Goal: Find contact information: Find contact information

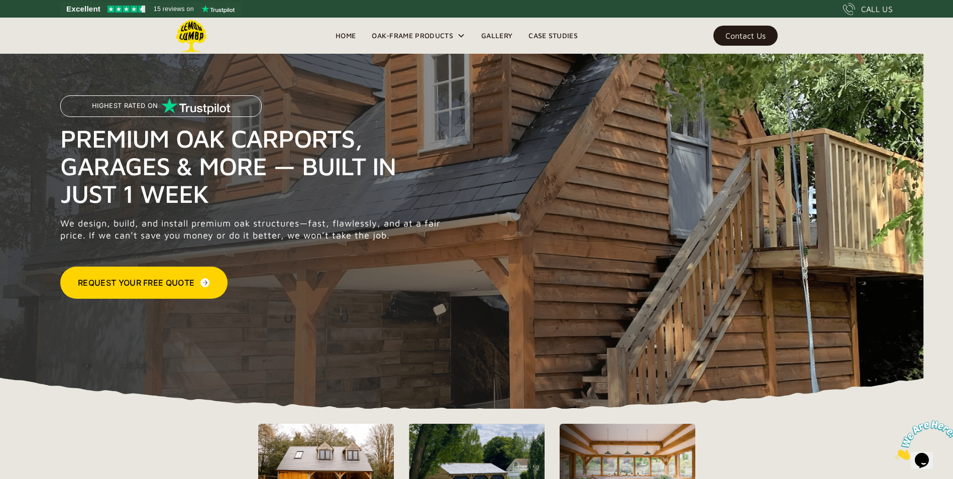
click at [550, 37] on link "Case Studies" at bounding box center [552, 35] width 65 height 15
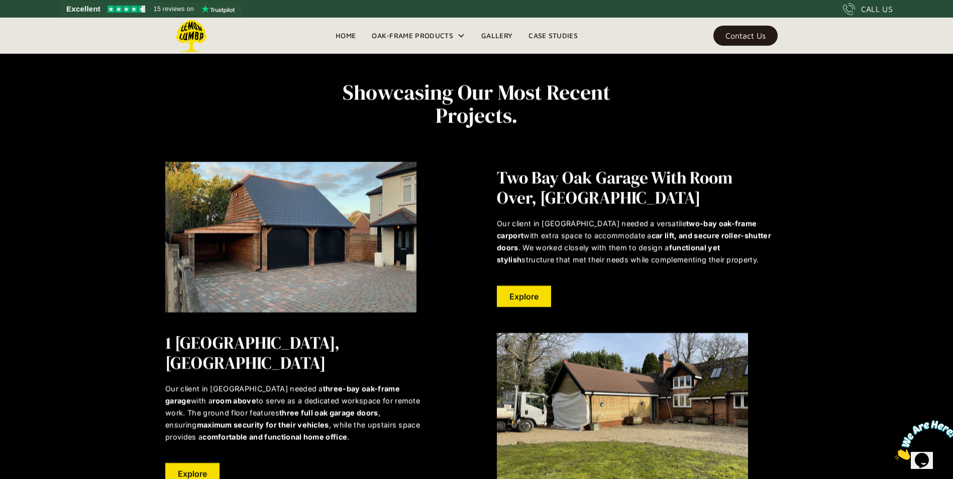
click at [760, 34] on div "Contact Us" at bounding box center [745, 35] width 40 height 7
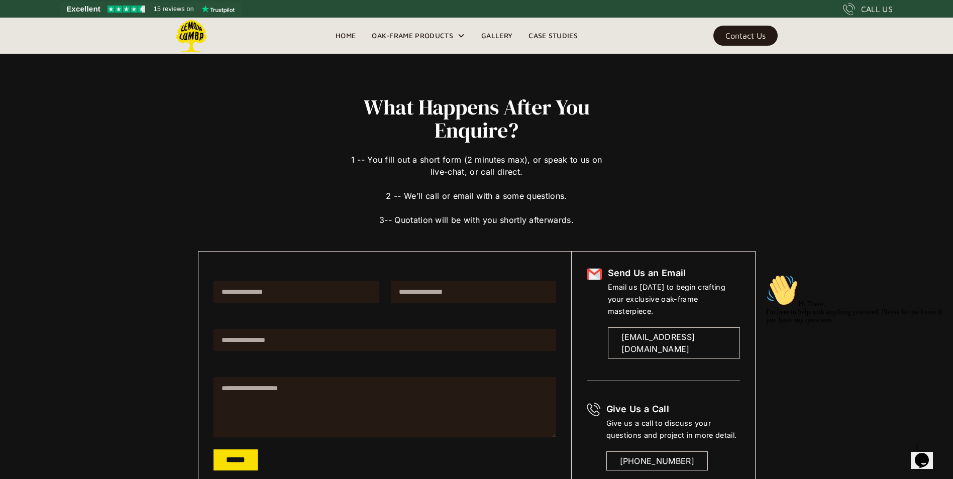
click at [347, 35] on link "Home" at bounding box center [345, 35] width 36 height 15
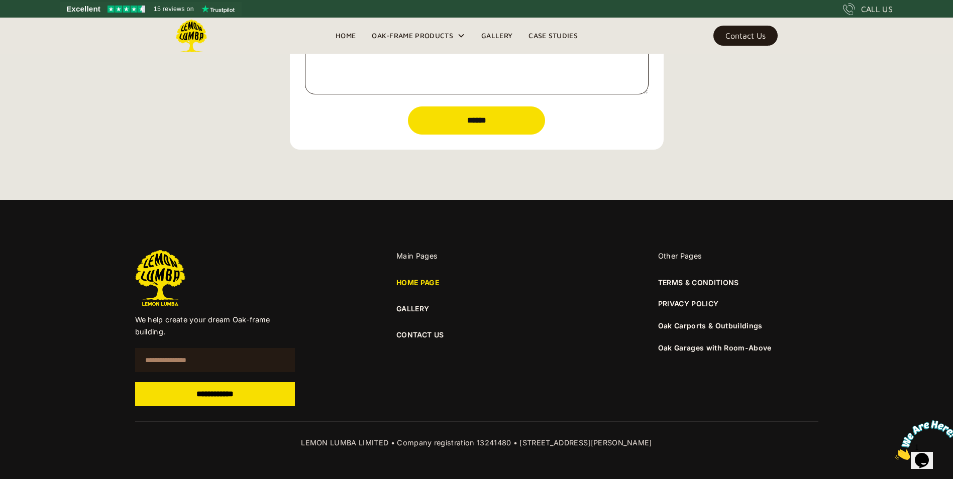
scroll to position [3521, 0]
